Goal: Check status: Check status

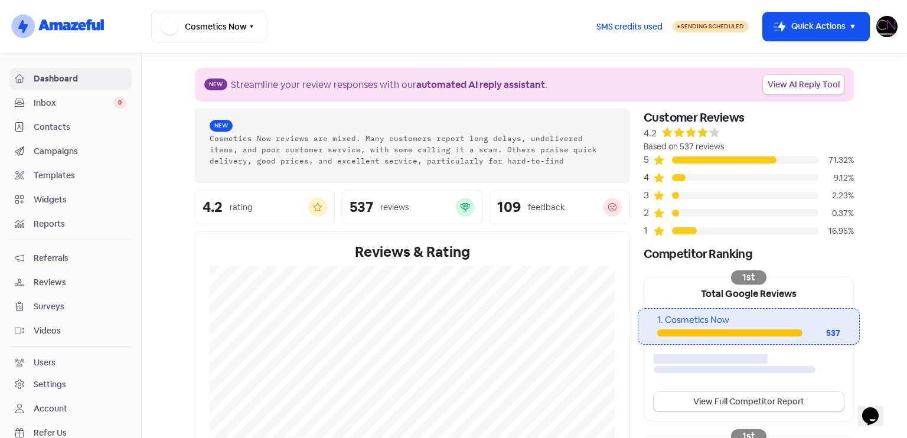
click at [90, 278] on span "Reviews" at bounding box center [80, 282] width 93 height 12
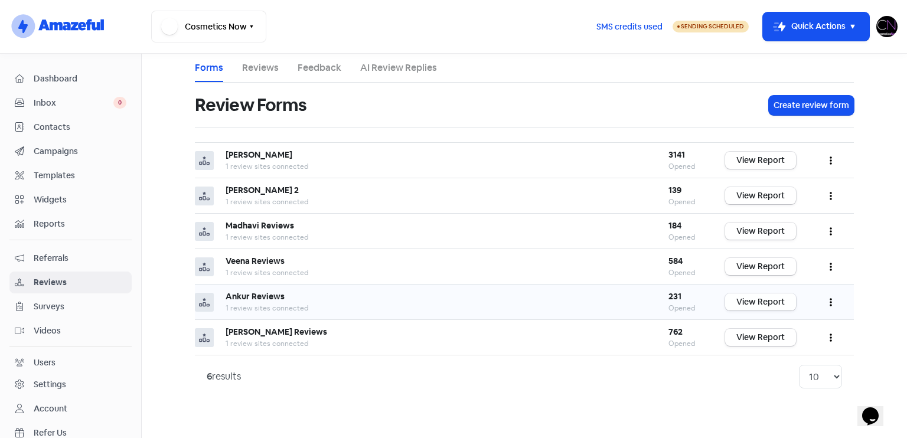
click at [777, 307] on link "View Report" at bounding box center [760, 302] width 71 height 17
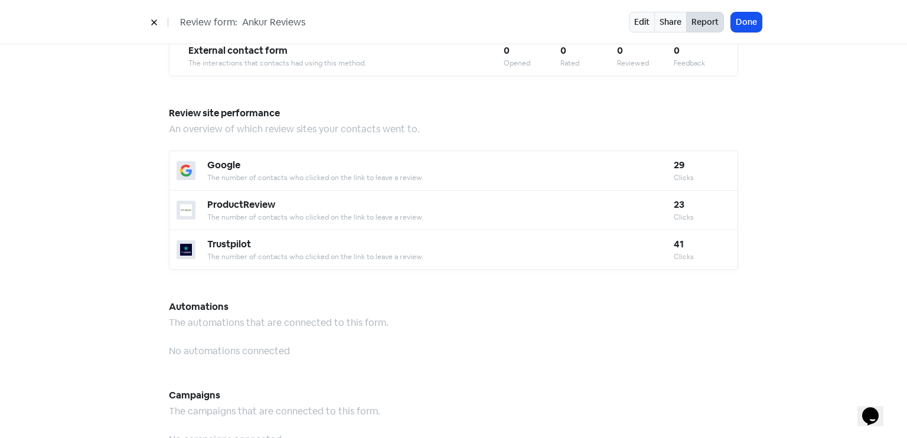
scroll to position [1034, 0]
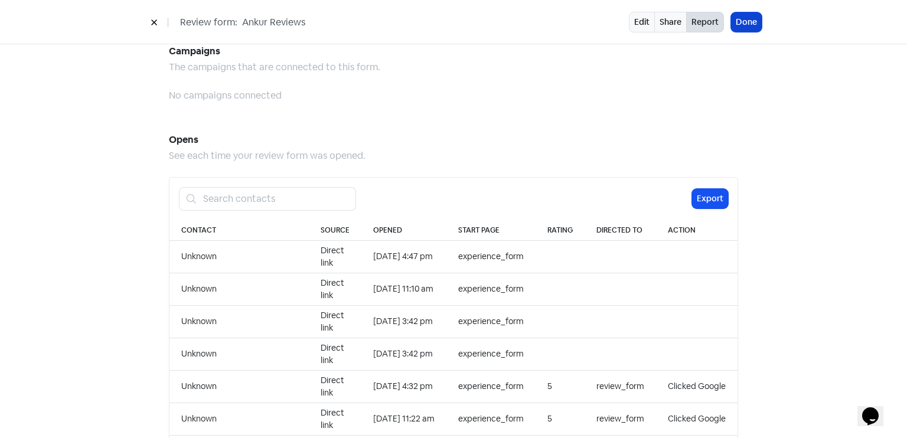
click at [754, 15] on button "Done" at bounding box center [746, 21] width 31 height 19
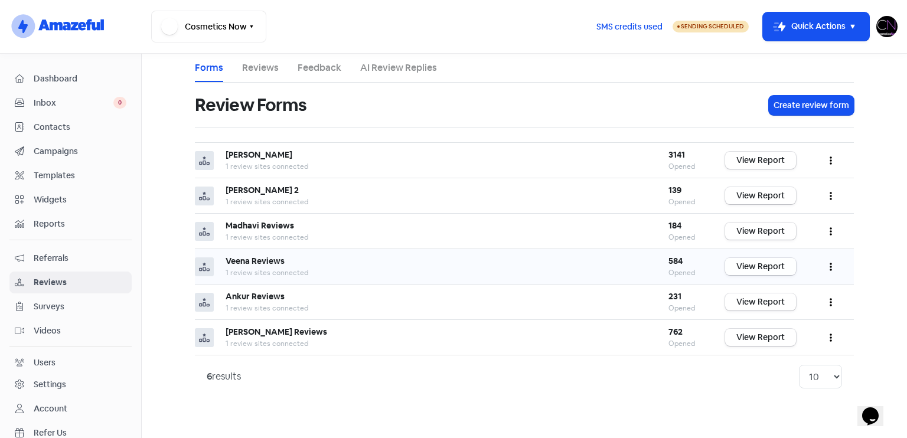
click at [756, 259] on link "View Report" at bounding box center [760, 266] width 71 height 17
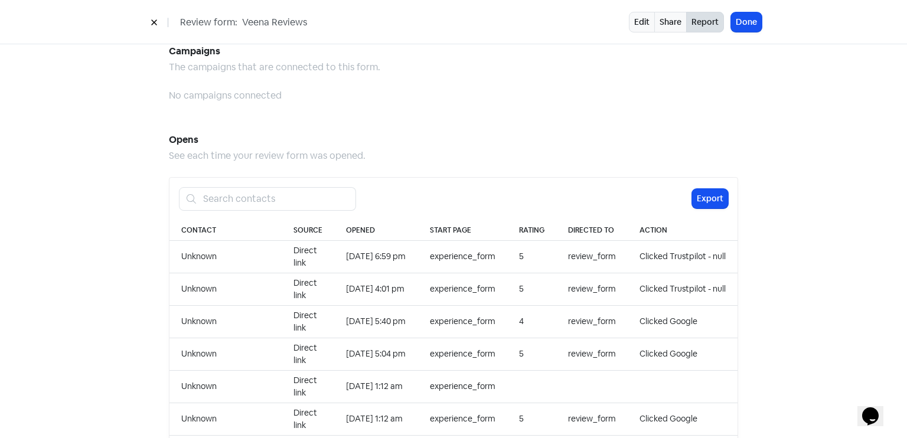
scroll to position [1214, 0]
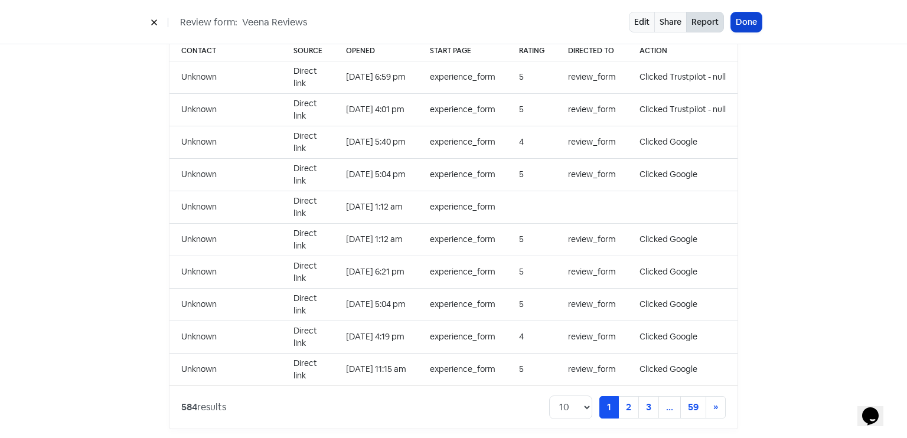
click at [749, 19] on button "Done" at bounding box center [746, 21] width 31 height 19
